Goal: Find specific page/section: Find specific page/section

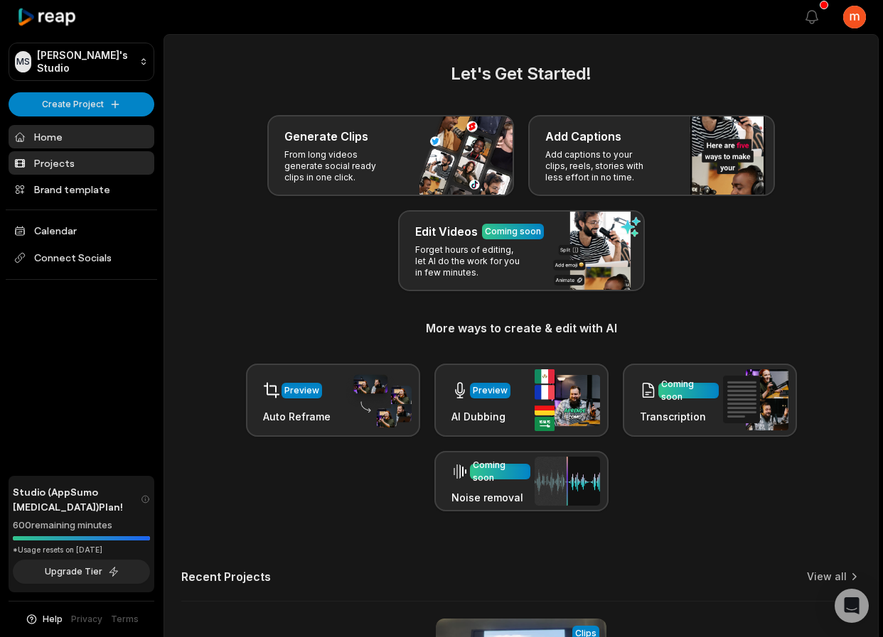
click at [104, 163] on link "Projects" at bounding box center [82, 162] width 146 height 23
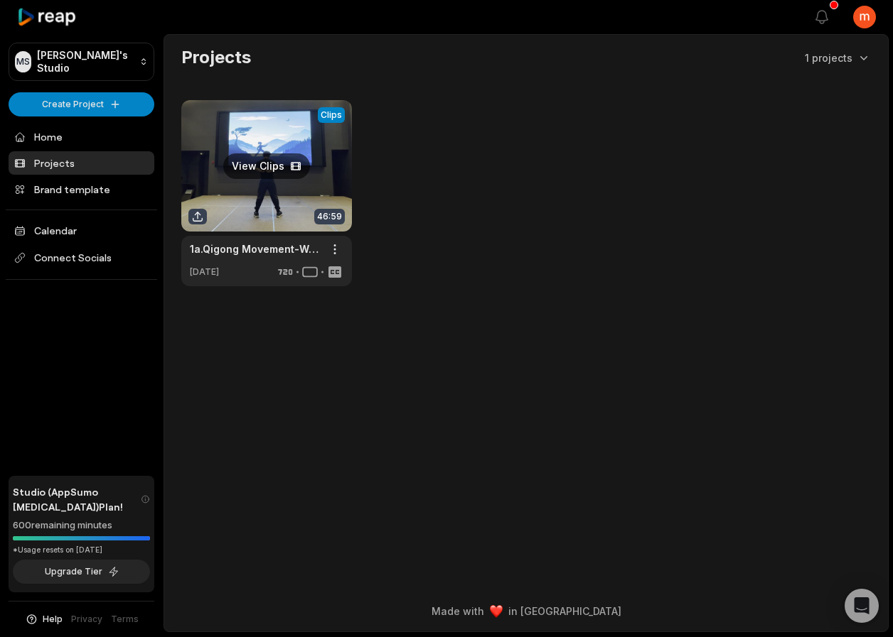
click at [258, 181] on link at bounding box center [266, 193] width 171 height 186
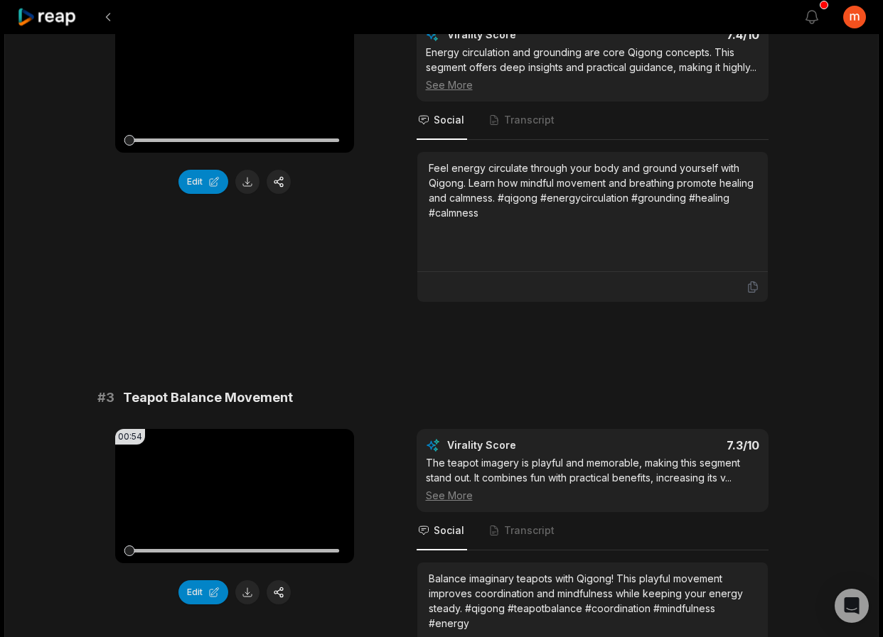
scroll to position [651, 0]
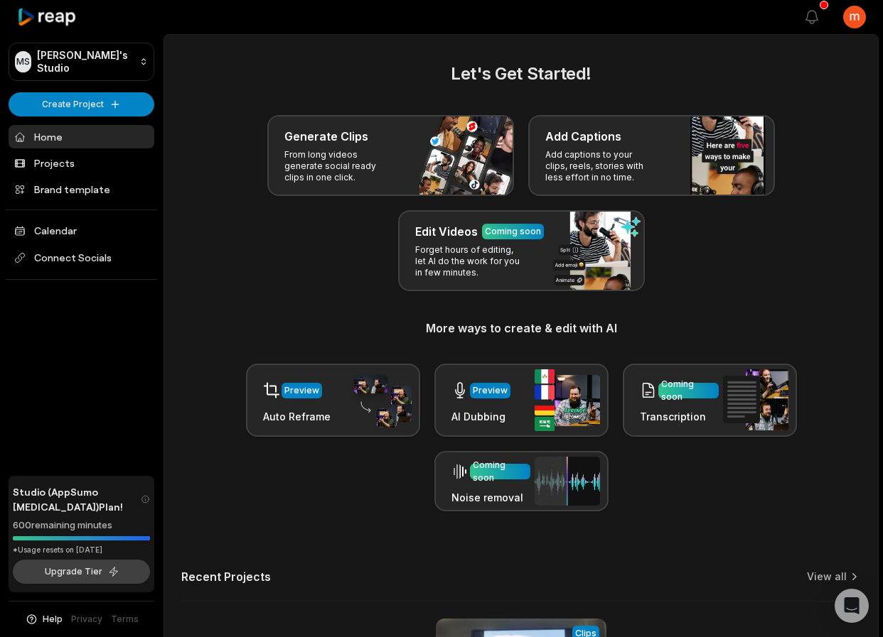
click at [81, 578] on button "Upgrade Tier" at bounding box center [81, 572] width 137 height 24
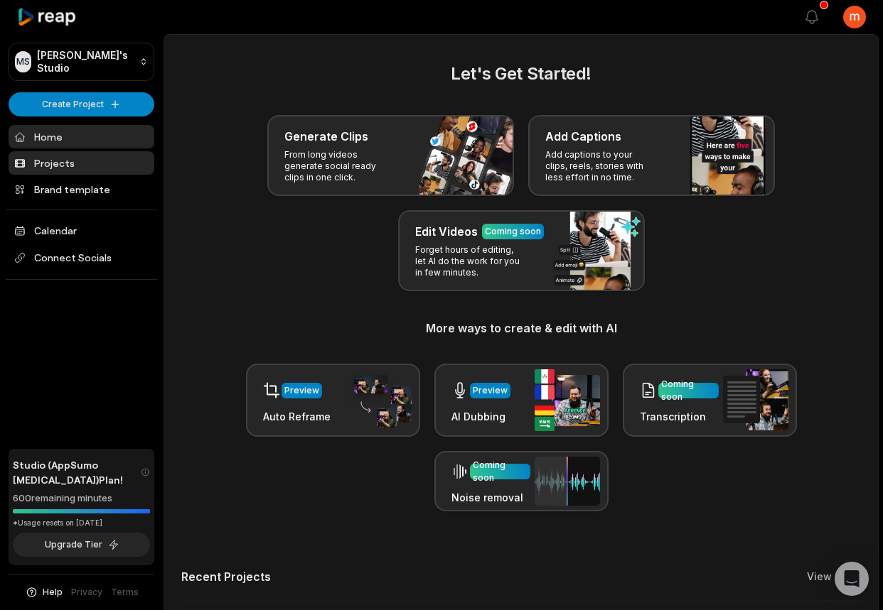
click at [77, 170] on link "Projects" at bounding box center [82, 162] width 146 height 23
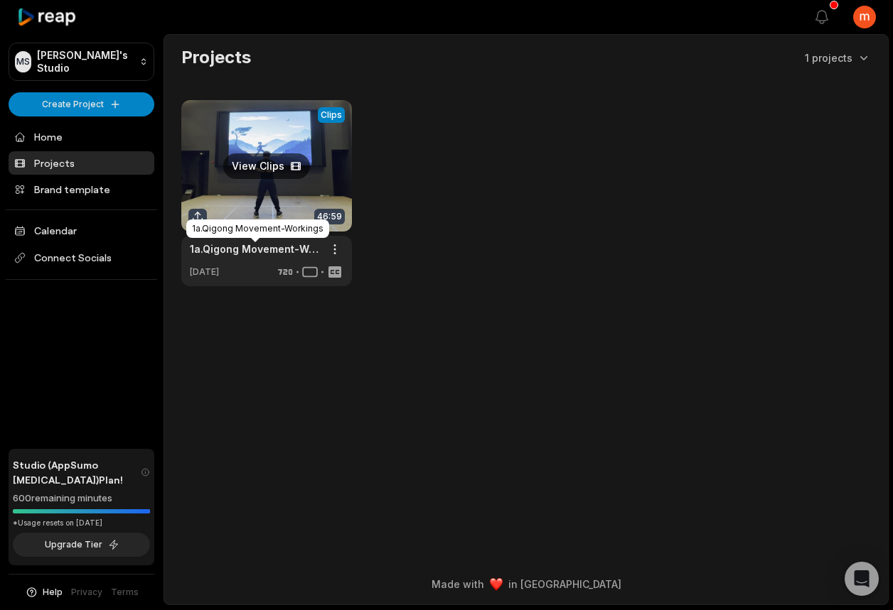
click at [245, 246] on link "1a.Qigong Movement-Workings" at bounding box center [255, 249] width 131 height 15
